Goal: Task Accomplishment & Management: Manage account settings

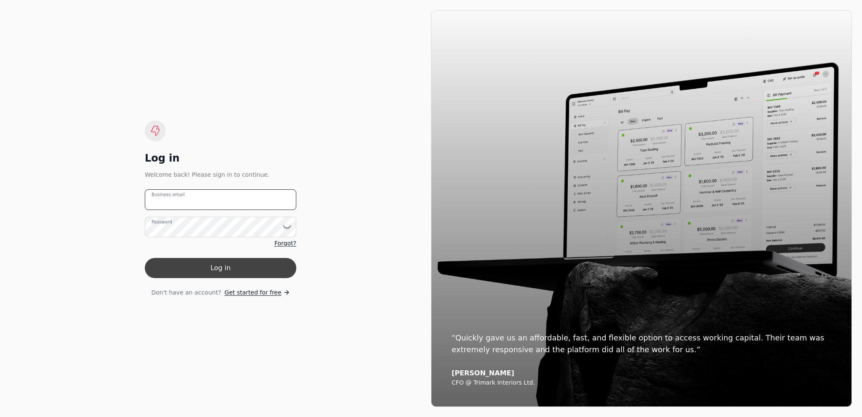
type email "[EMAIL_ADDRESS][DOMAIN_NAME]"
click at [242, 270] on button "Log in" at bounding box center [221, 268] width 152 height 20
